Goal: Information Seeking & Learning: Learn about a topic

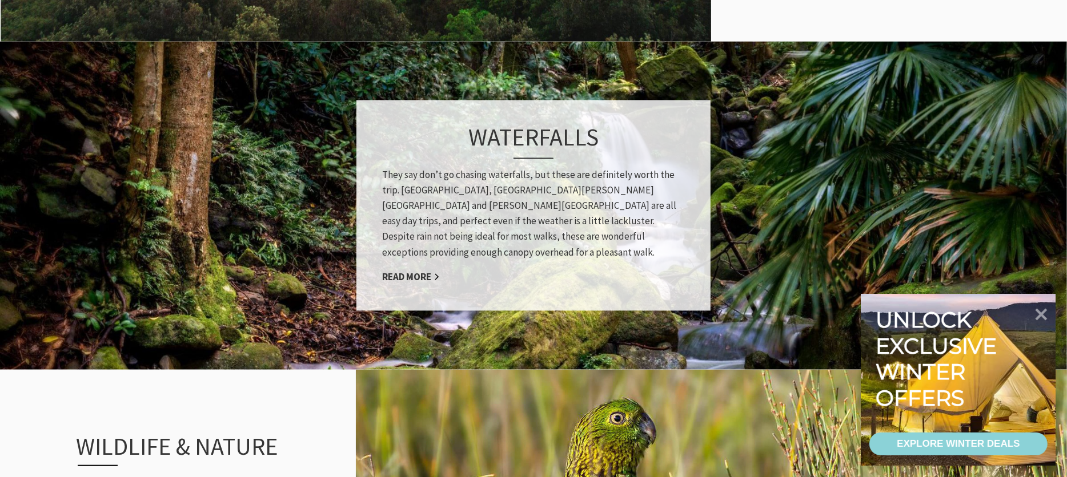
scroll to position [950, 0]
click at [418, 271] on link "Read More" at bounding box center [411, 277] width 58 height 13
click at [433, 271] on link "Read More" at bounding box center [411, 277] width 58 height 13
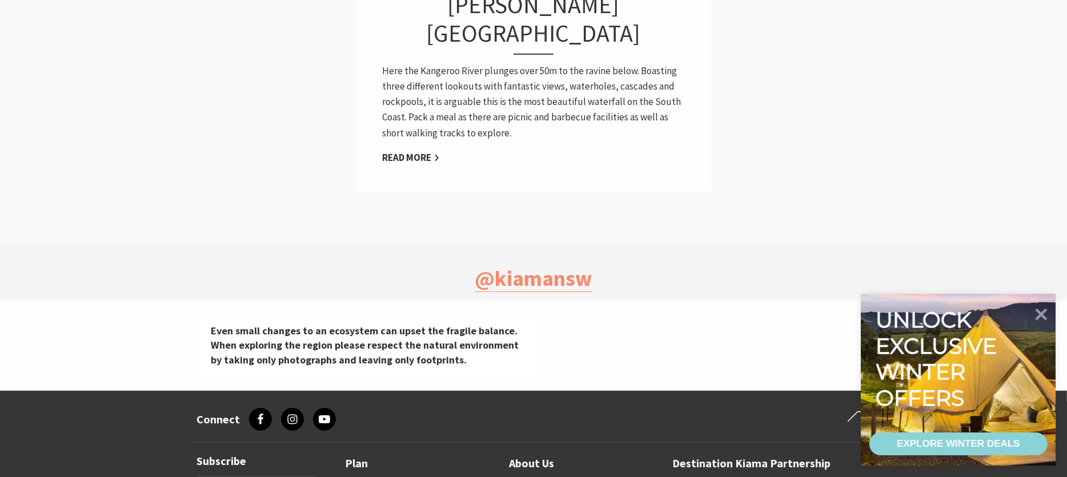
scroll to position [880, 0]
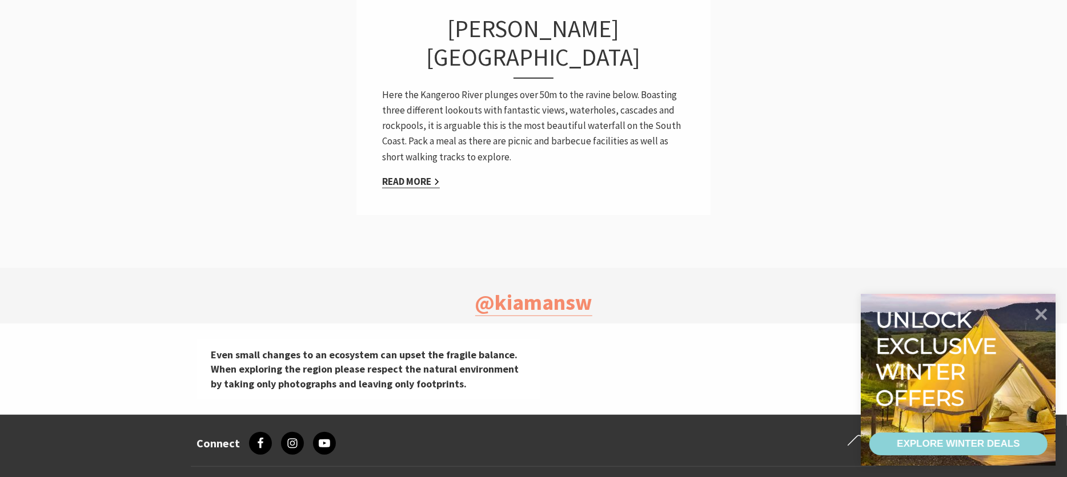
click at [425, 175] on link "Read More" at bounding box center [411, 181] width 58 height 13
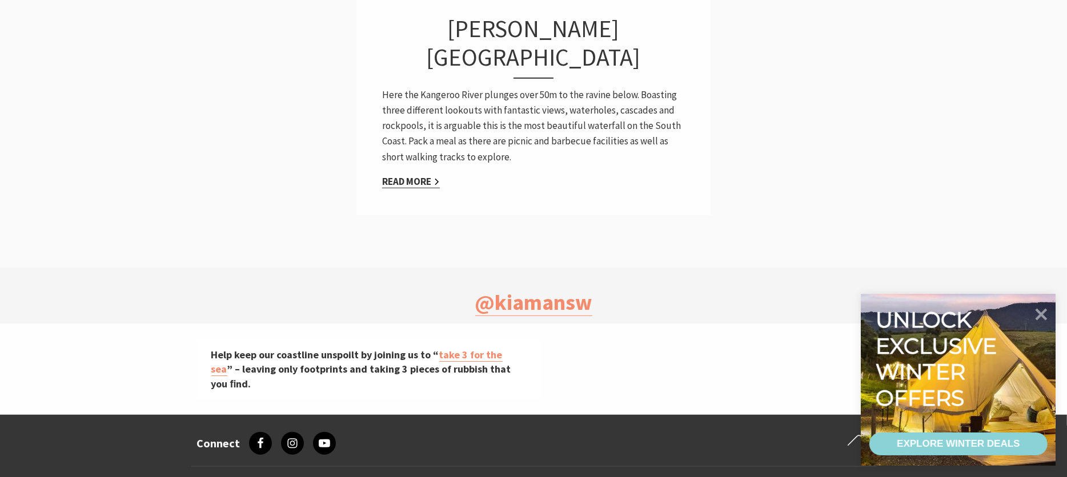
click at [428, 175] on link "Read More" at bounding box center [411, 181] width 58 height 13
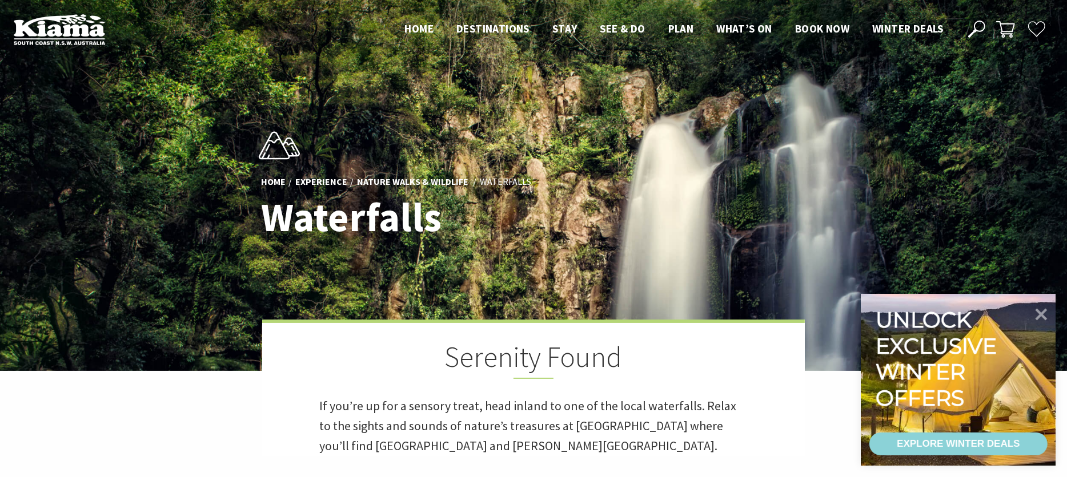
scroll to position [0, 0]
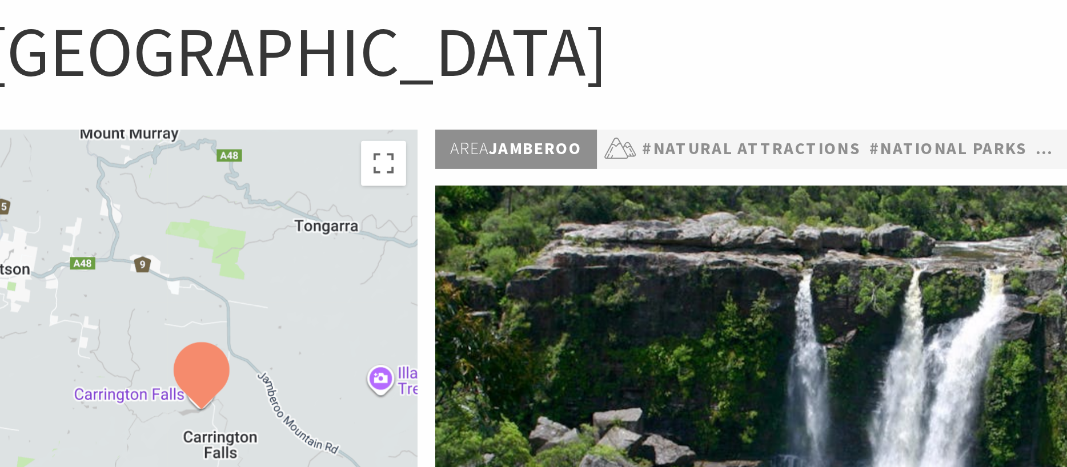
scroll to position [82, 0]
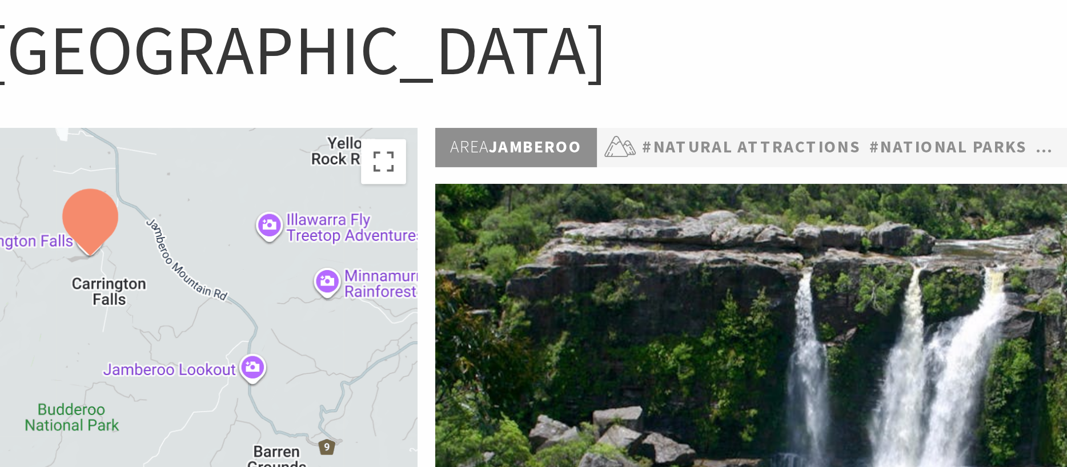
drag, startPoint x: 164, startPoint y: 98, endPoint x: 107, endPoint y: 21, distance: 96.7
click at [195, 147] on div at bounding box center [304, 289] width 219 height 284
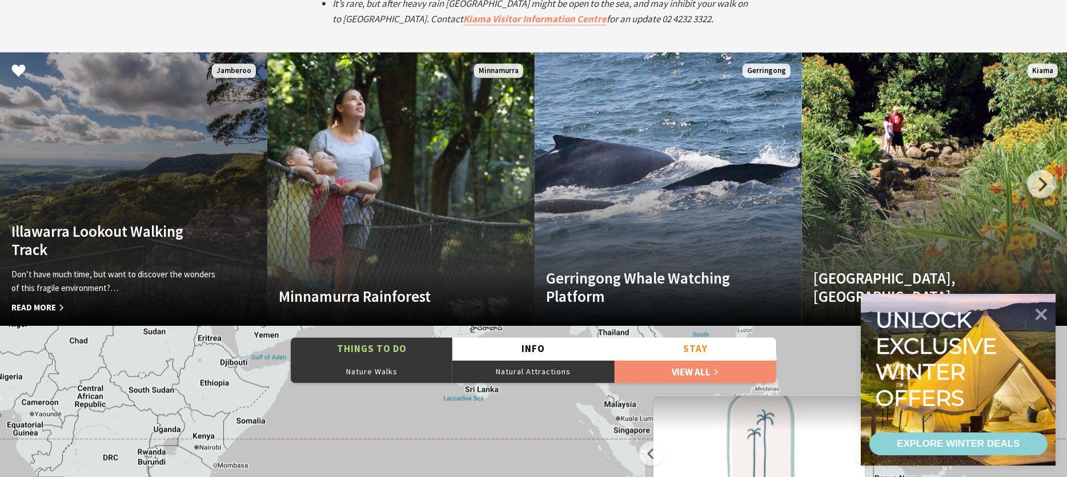
scroll to position [2191, 0]
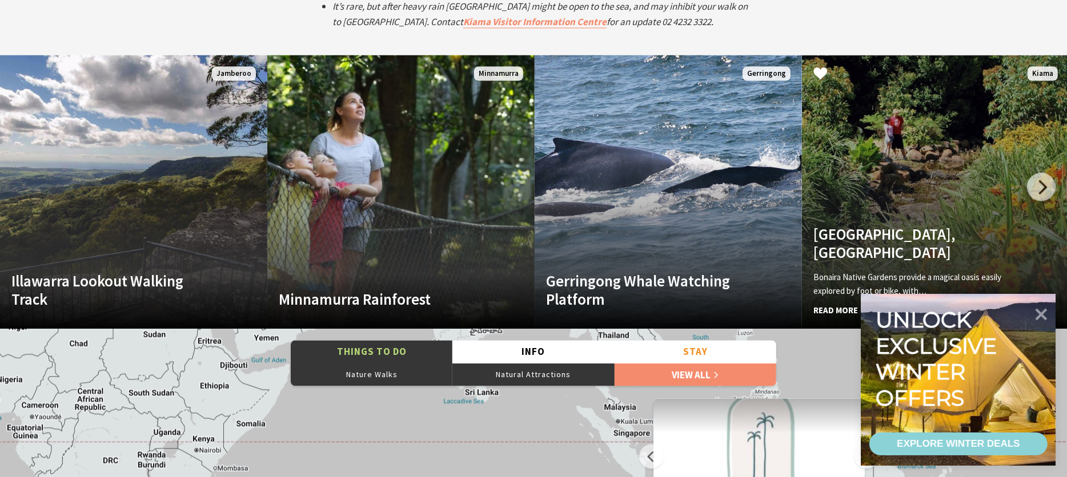
click at [876, 230] on h4 "Bonaira Native Gardens, Kiama" at bounding box center [915, 244] width 204 height 37
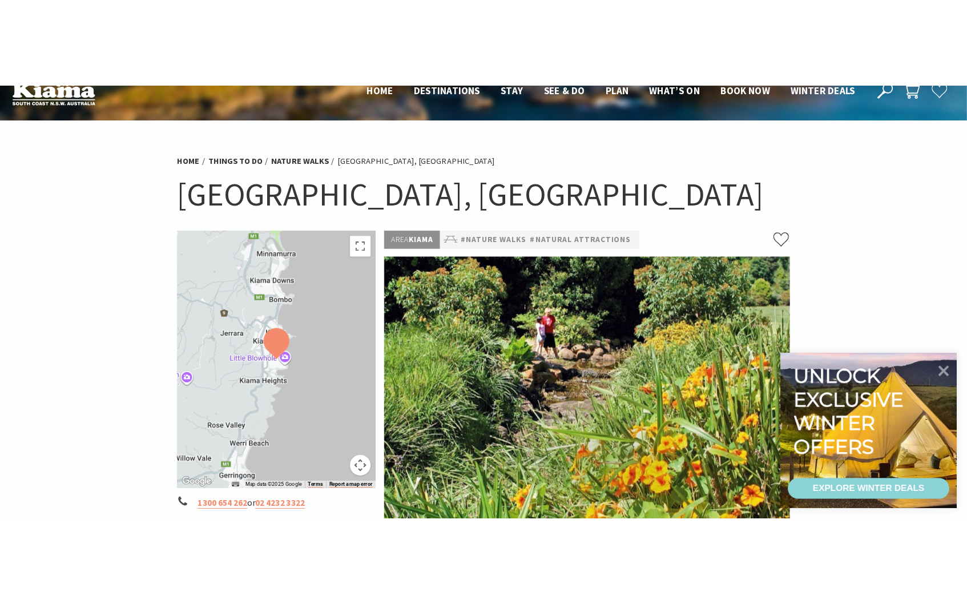
scroll to position [24, 0]
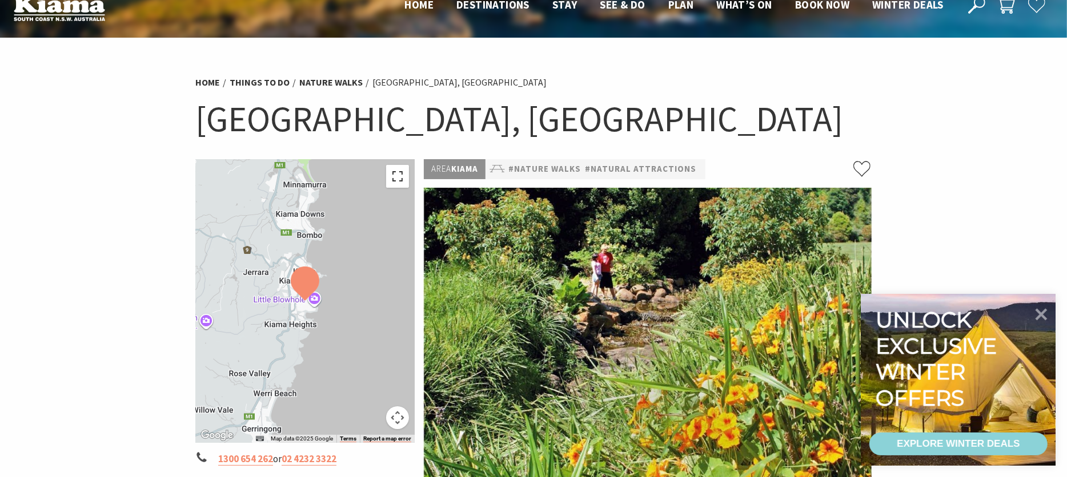
click at [396, 177] on button "Toggle fullscreen view" at bounding box center [397, 176] width 23 height 23
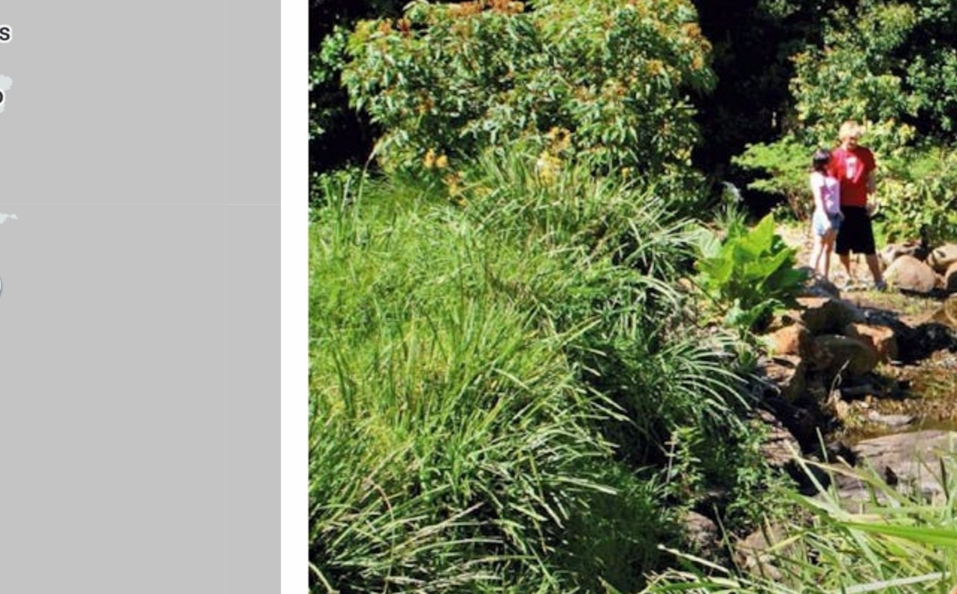
scroll to position [8, 0]
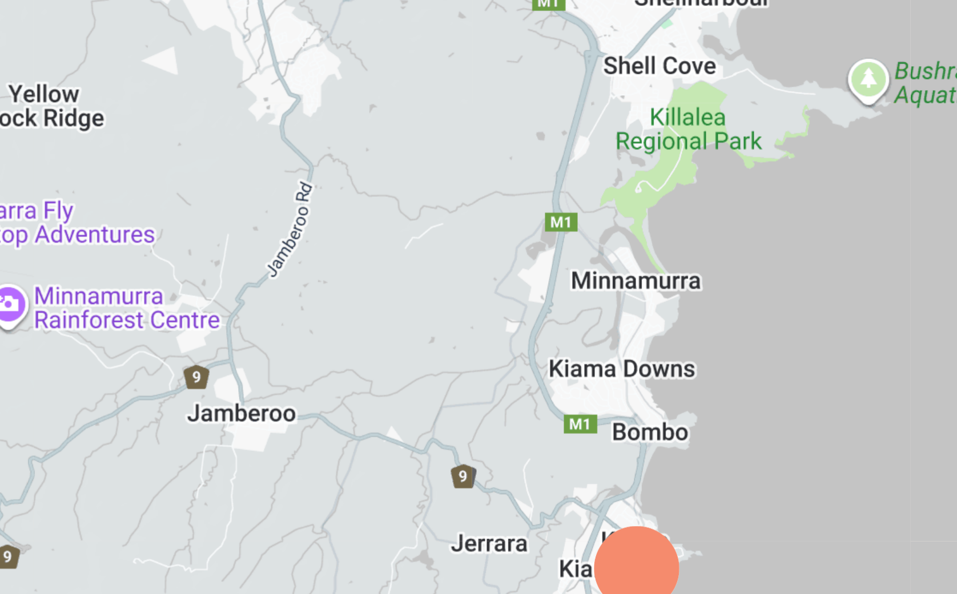
click at [160, 25] on div at bounding box center [478, 297] width 957 height 594
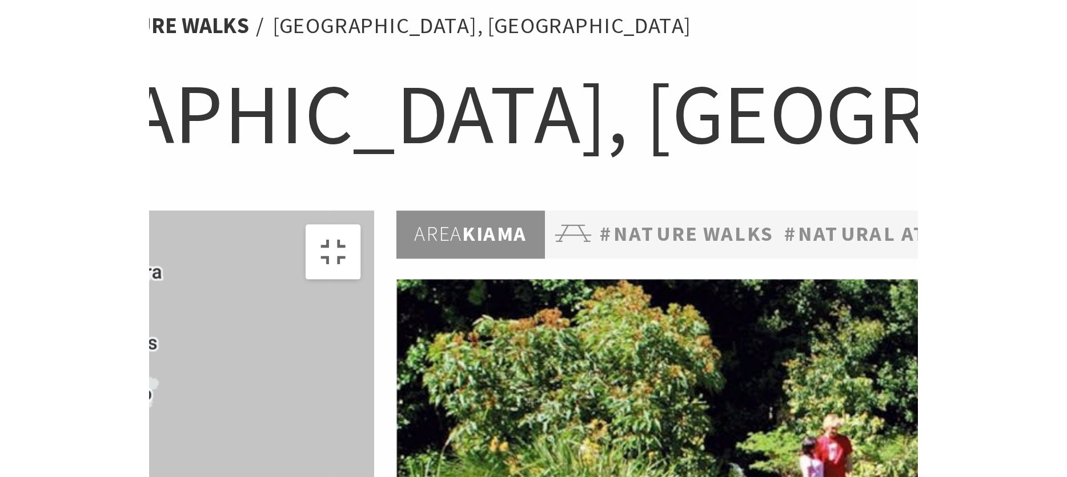
scroll to position [24, 0]
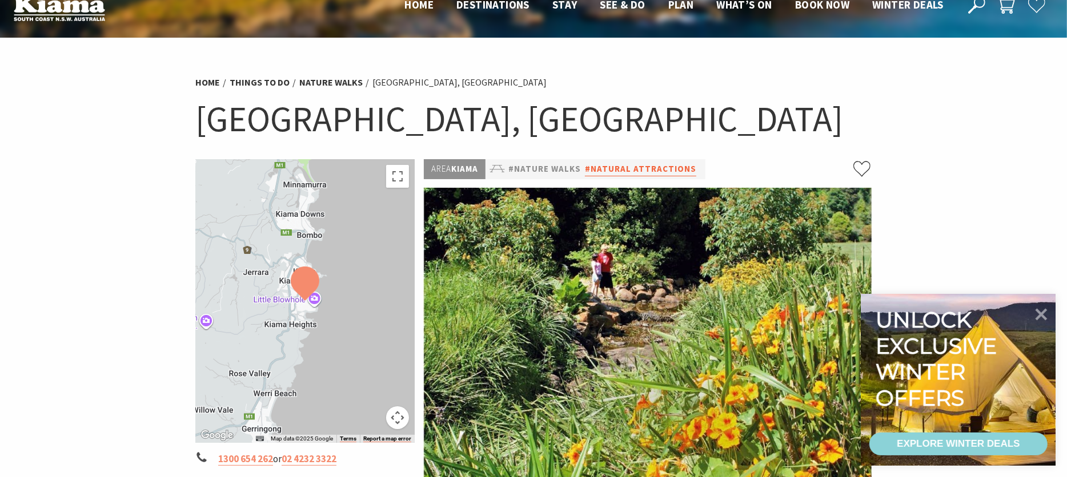
click at [664, 168] on link "#Natural Attractions" at bounding box center [640, 169] width 111 height 14
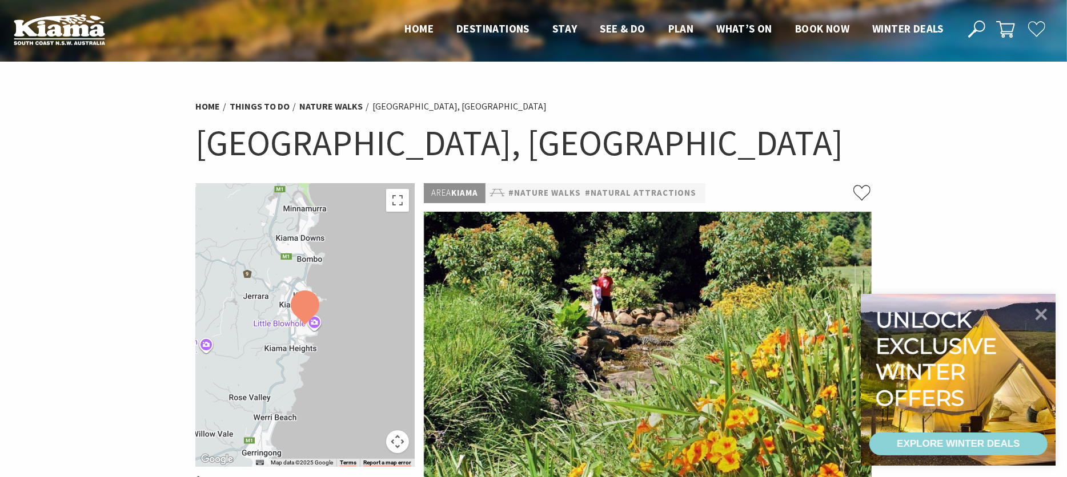
scroll to position [0, 0]
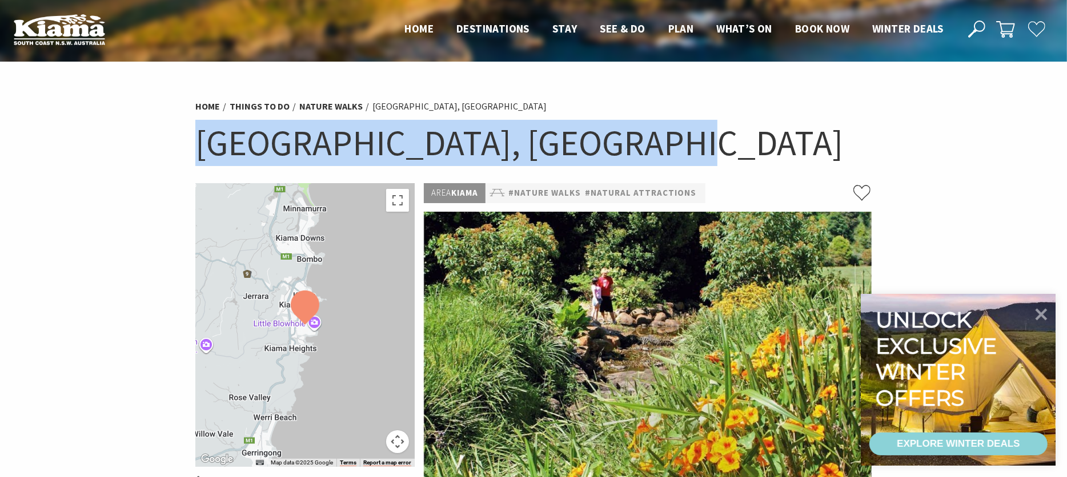
drag, startPoint x: 199, startPoint y: 139, endPoint x: 663, endPoint y: 143, distance: 464.8
click at [663, 143] on h1 "Bonaira Native Gardens, Kiama" at bounding box center [533, 143] width 676 height 46
copy h1 "Bonaira Native Gardens, Kiama"
